Goal: Find specific page/section: Find specific page/section

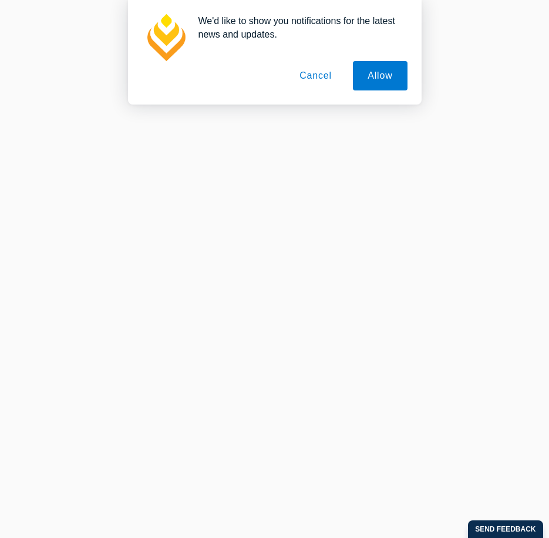
scroll to position [1804, 0]
click at [315, 73] on button "Cancel" at bounding box center [316, 75] width 62 height 29
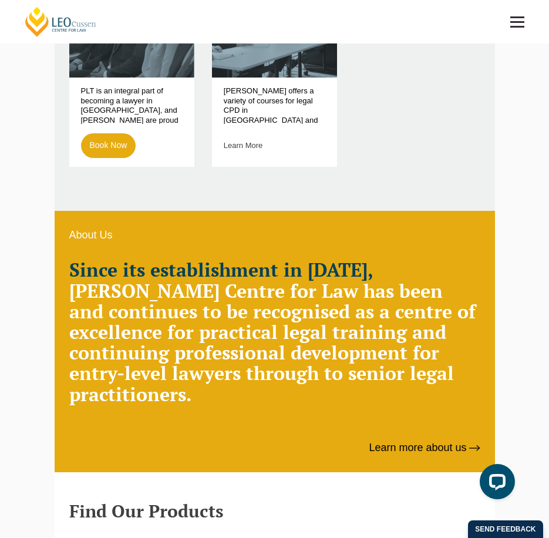
scroll to position [277, 0]
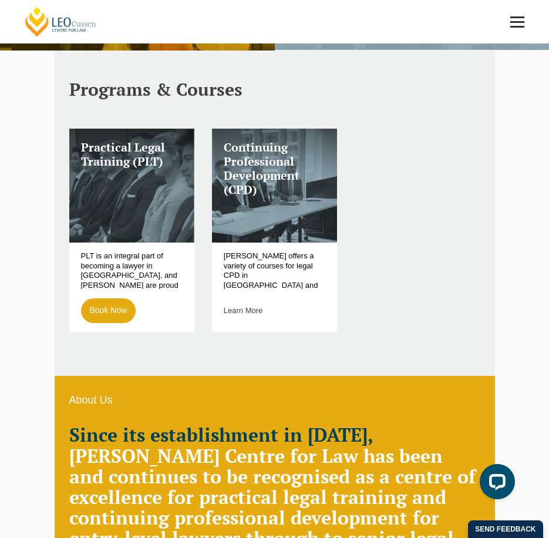
click at [508, 21] on link at bounding box center [517, 21] width 43 height 43
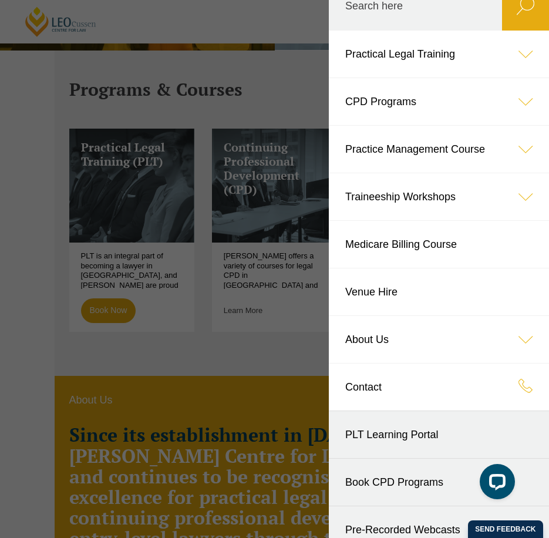
scroll to position [35, 0]
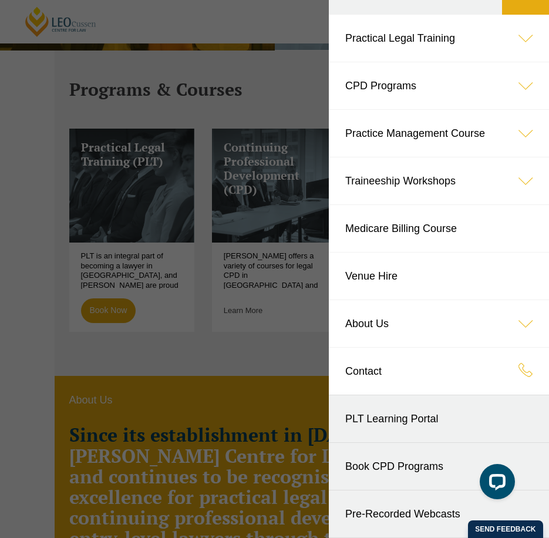
click at [381, 371] on link "Contact" at bounding box center [439, 371] width 220 height 47
